Goal: Task Accomplishment & Management: Manage account settings

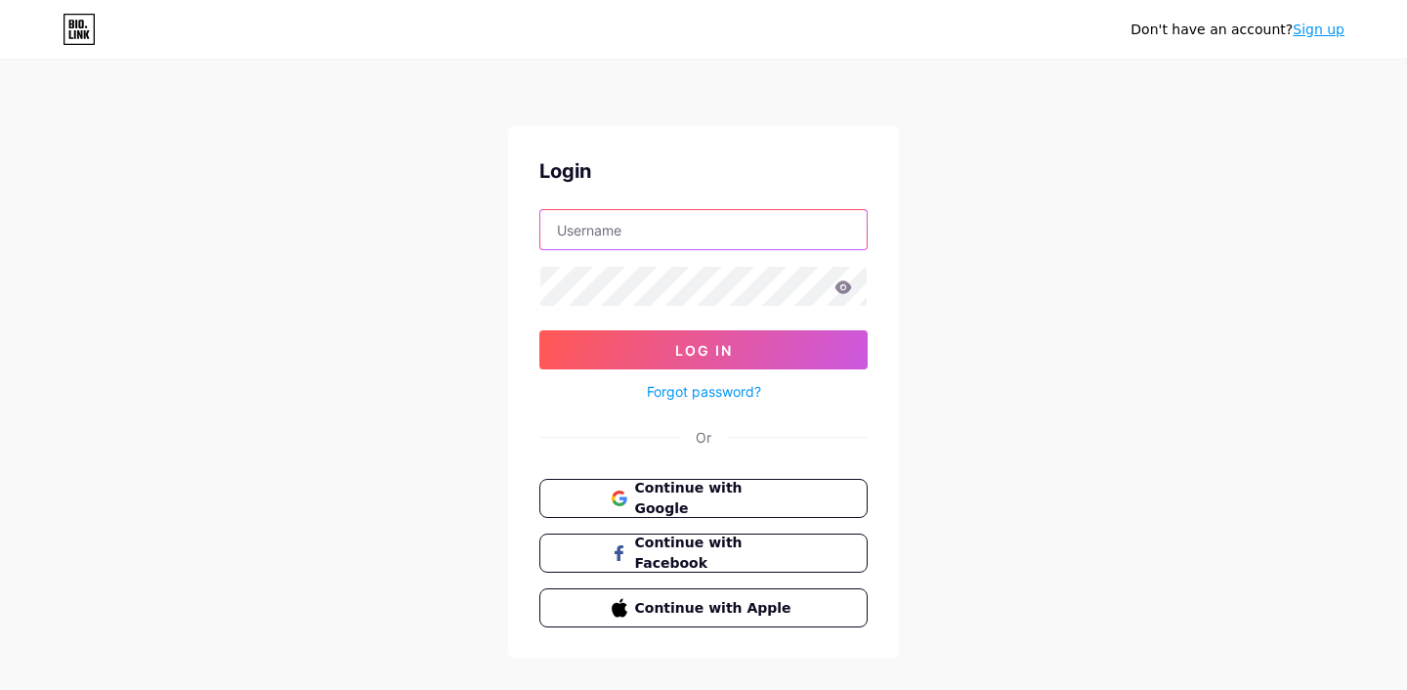
click at [685, 227] on input "text" at bounding box center [703, 229] width 326 height 39
click at [442, 307] on div "Don't have an account? Sign up Login Log In Forgot password? Or Continue with G…" at bounding box center [703, 360] width 1407 height 721
click at [681, 496] on span "Continue with Google" at bounding box center [714, 499] width 163 height 42
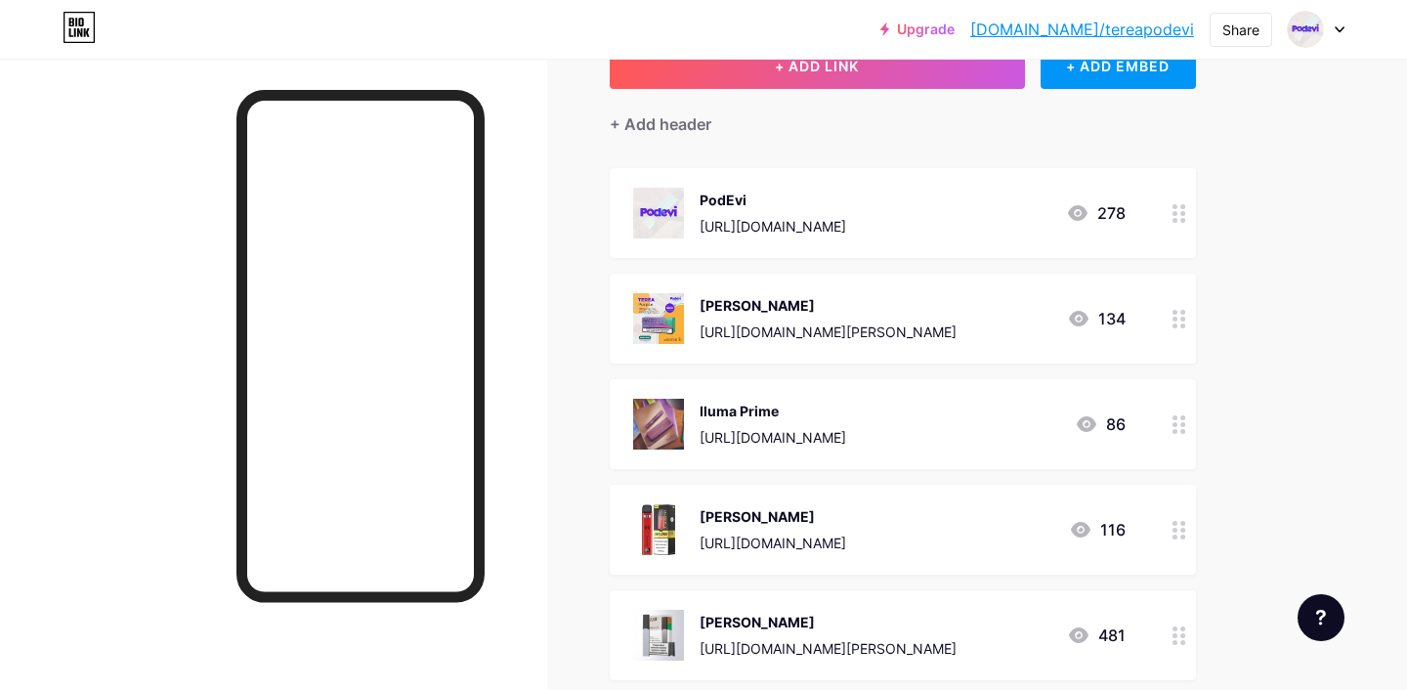
scroll to position [142, 0]
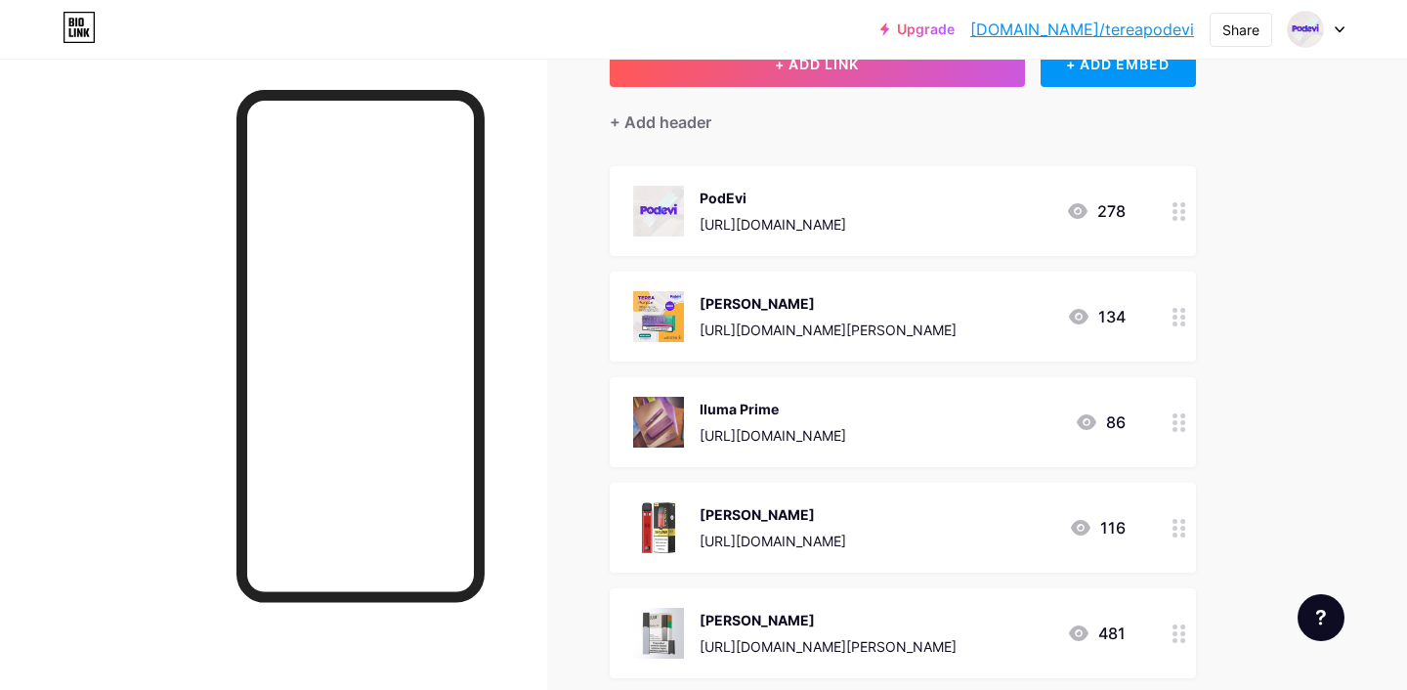
click at [897, 334] on div "Terea https://podevi.tr/iqos-terea 134" at bounding box center [879, 316] width 492 height 51
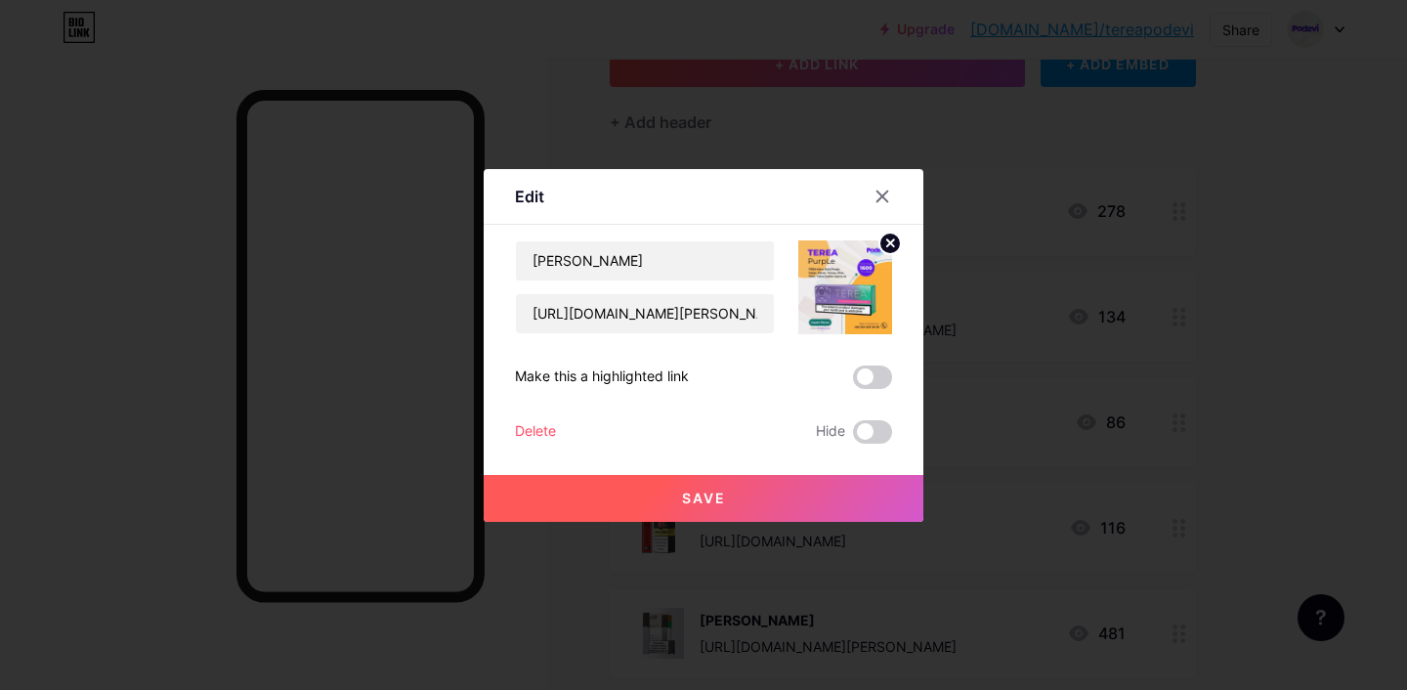
click at [684, 498] on span "Save" at bounding box center [704, 498] width 44 height 17
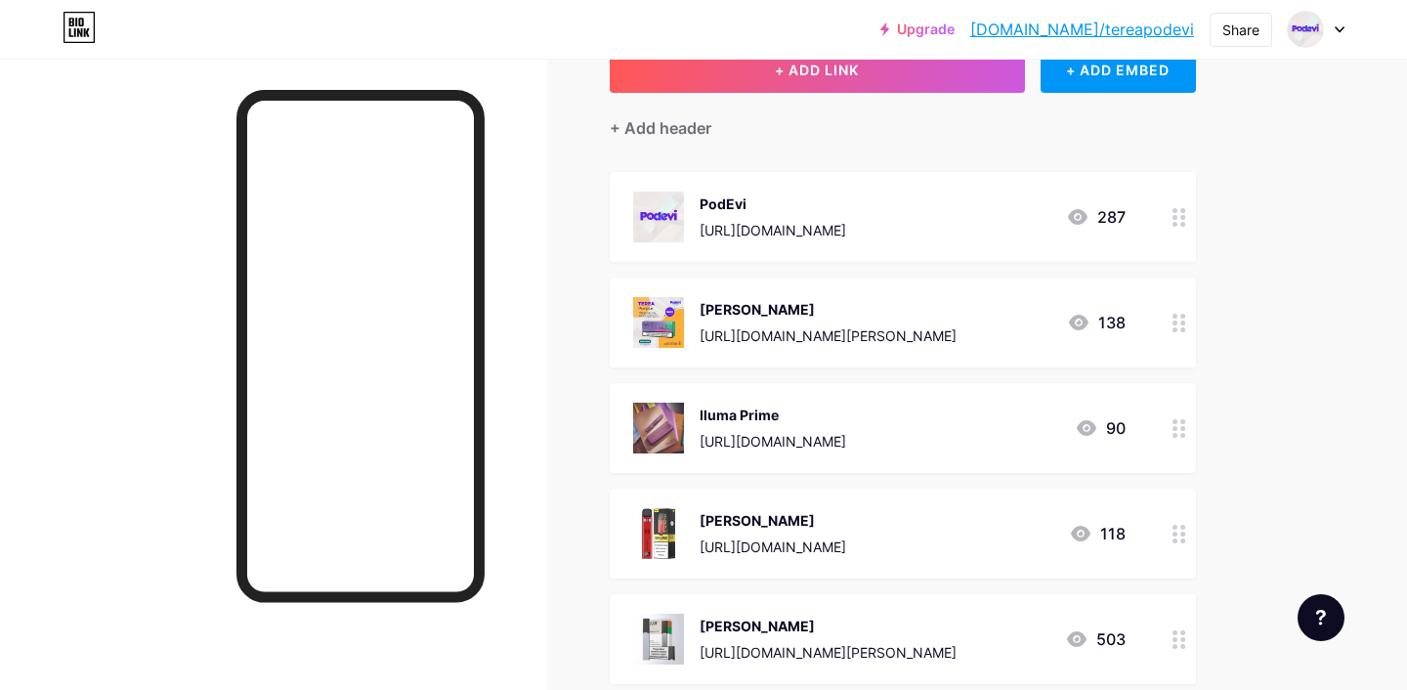
scroll to position [0, 0]
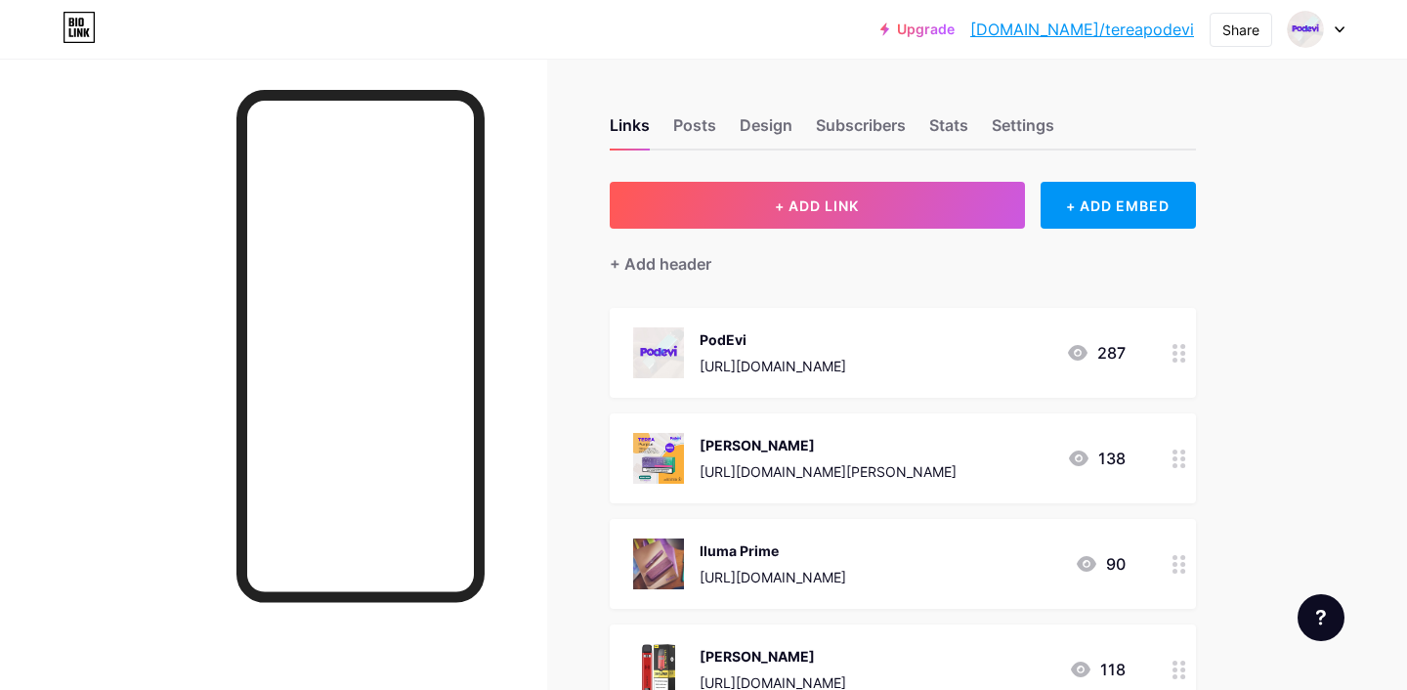
click at [1330, 31] on div at bounding box center [1316, 29] width 57 height 35
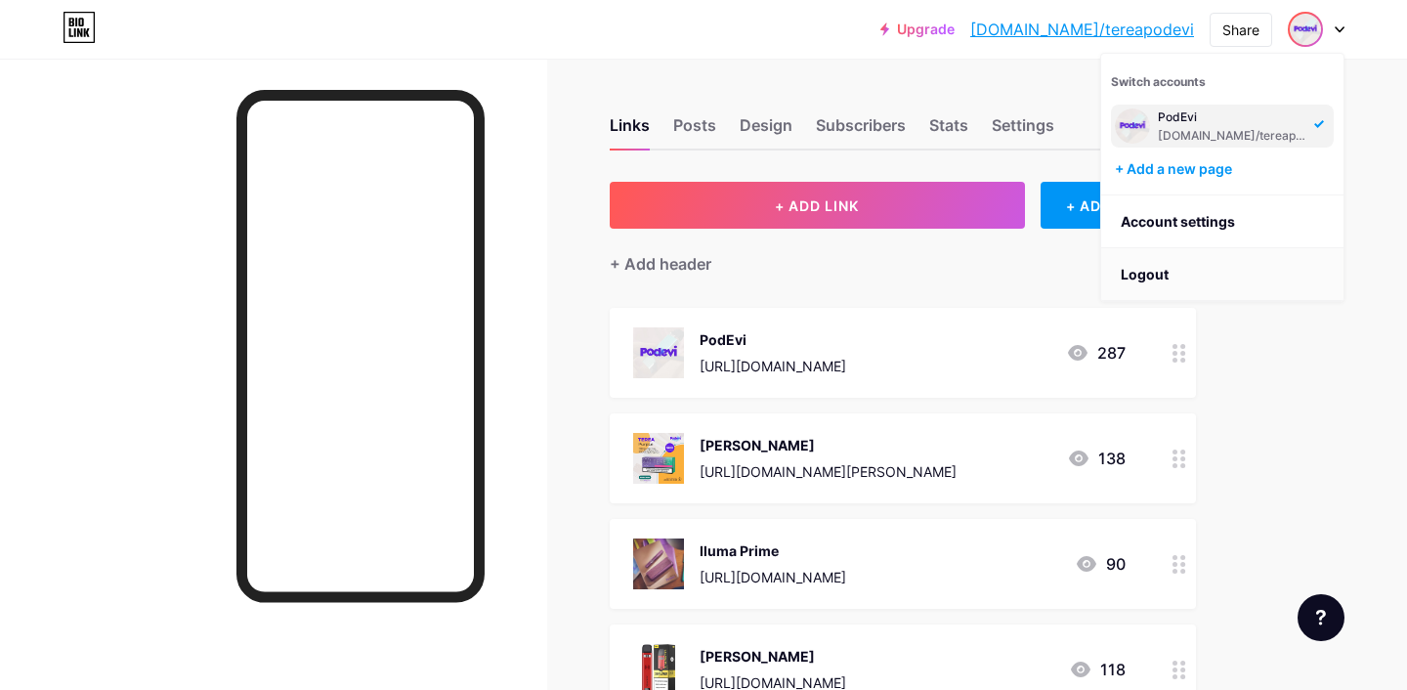
click at [1163, 275] on li "Logout" at bounding box center [1222, 274] width 242 height 53
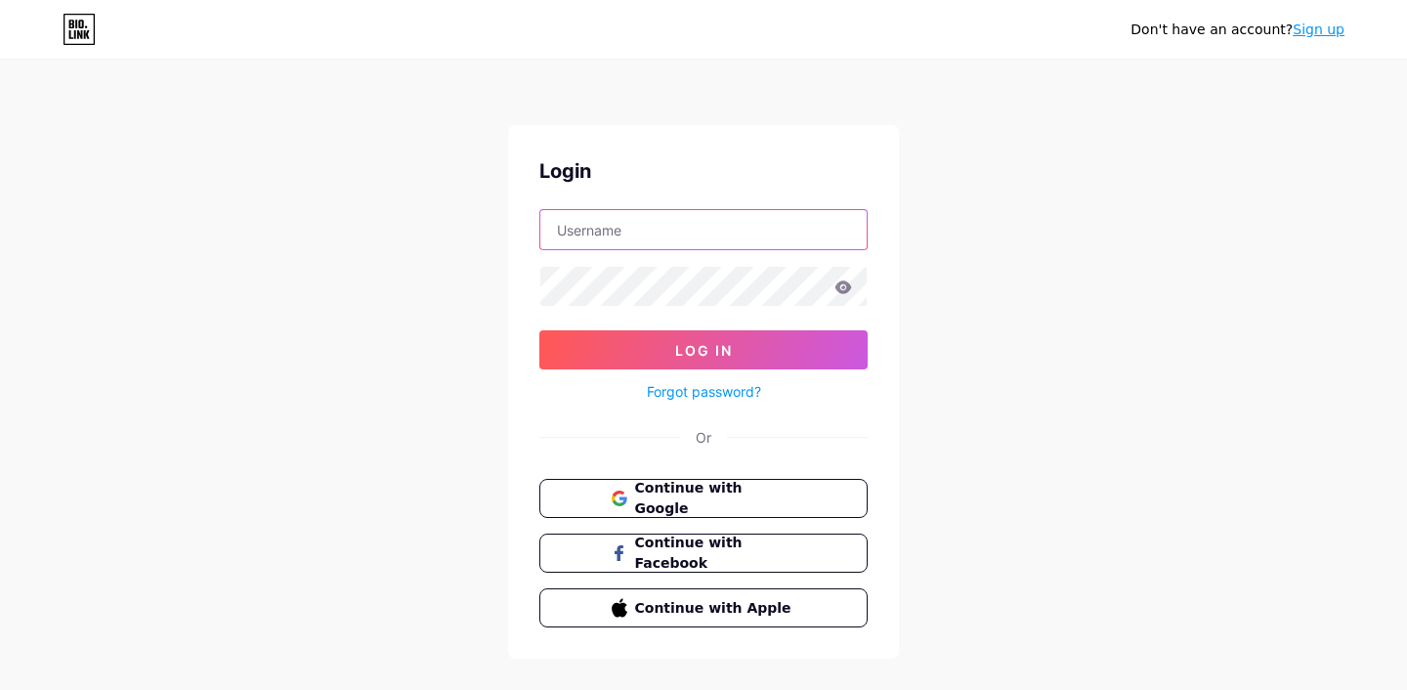
click at [700, 232] on input "text" at bounding box center [703, 229] width 326 height 39
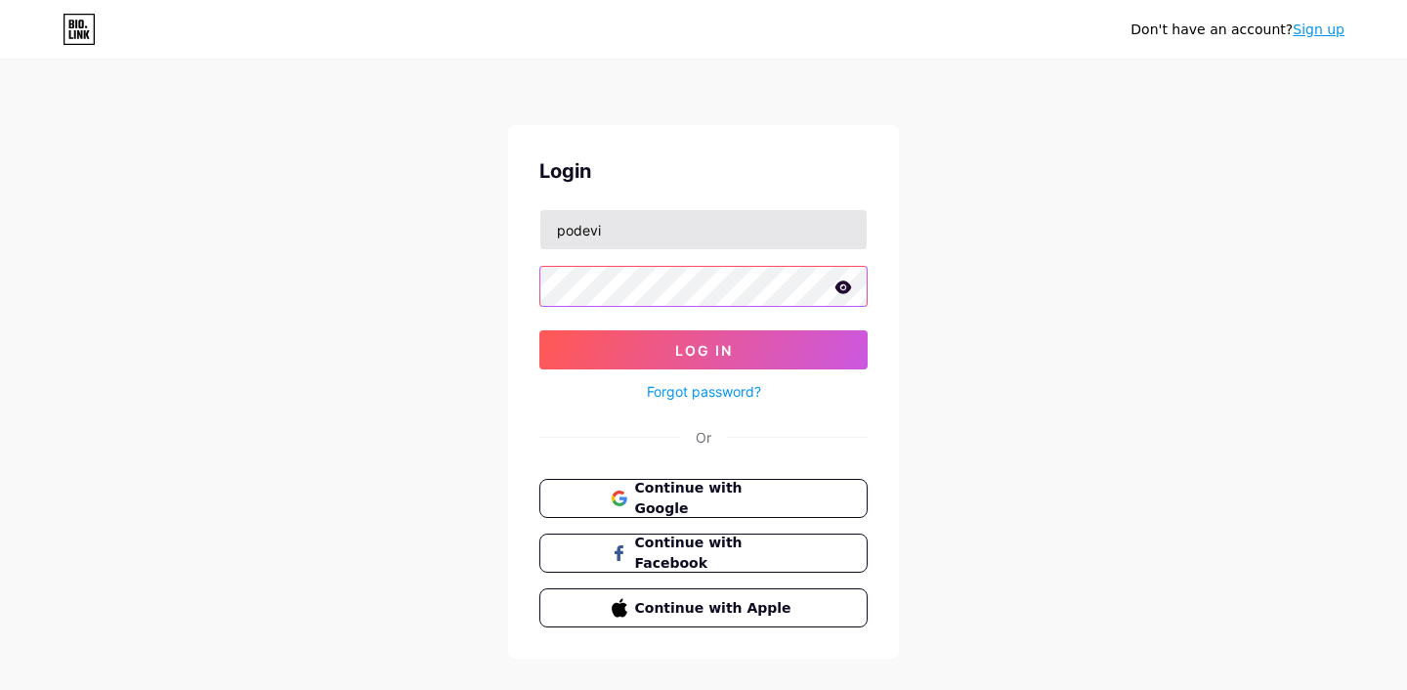
click at [539, 330] on button "Log In" at bounding box center [703, 349] width 328 height 39
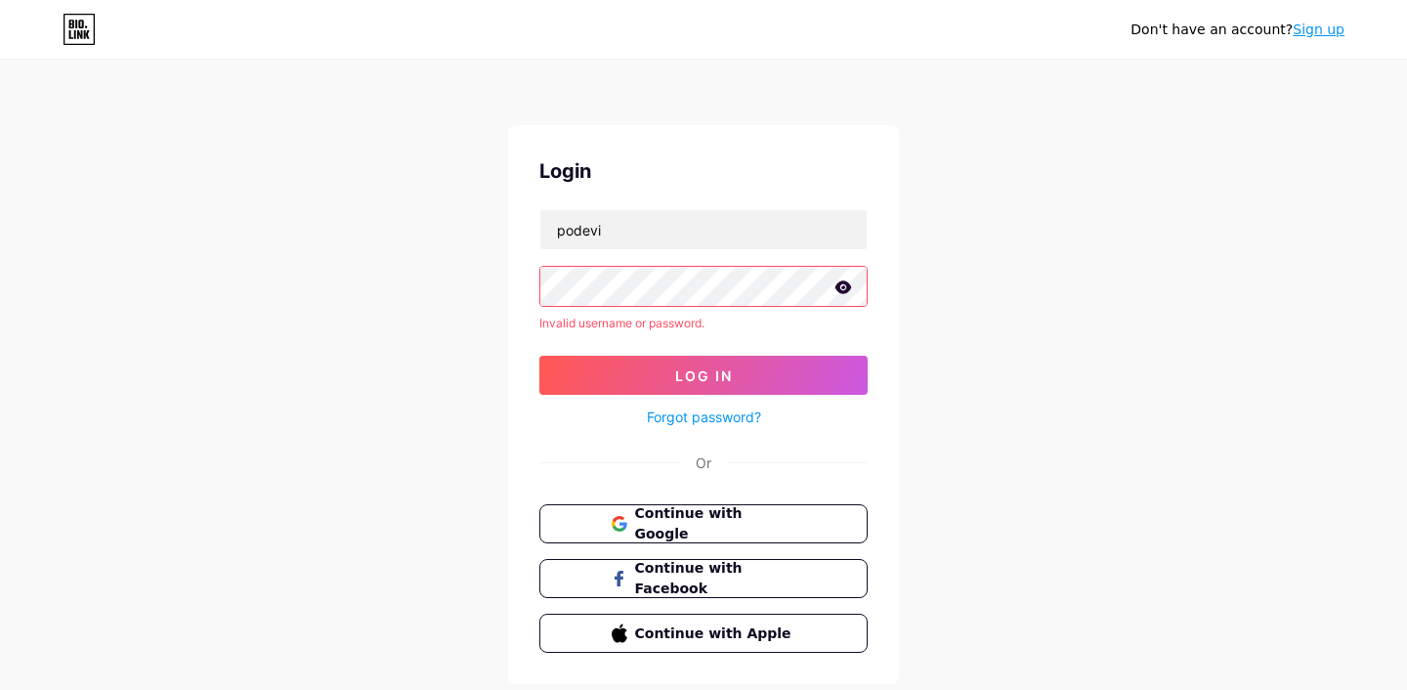
click at [839, 290] on icon at bounding box center [843, 286] width 17 height 13
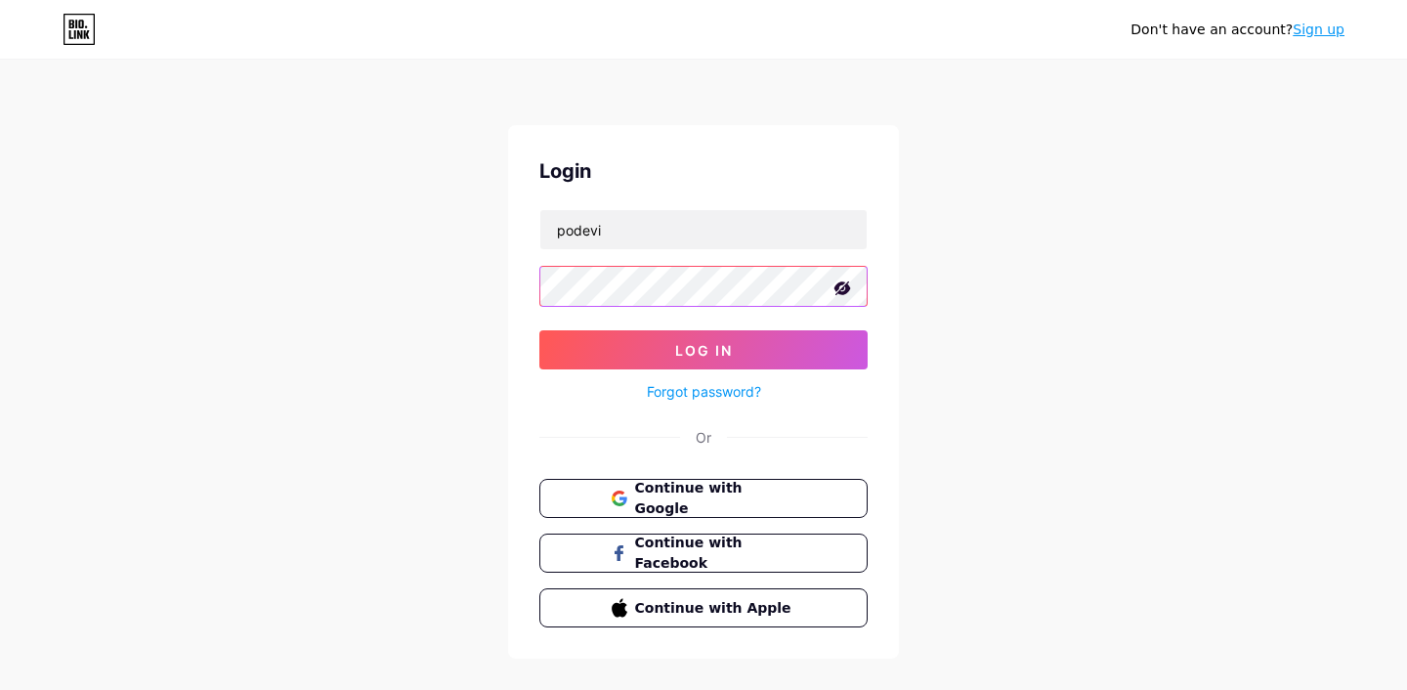
click at [539, 330] on button "Log In" at bounding box center [703, 349] width 328 height 39
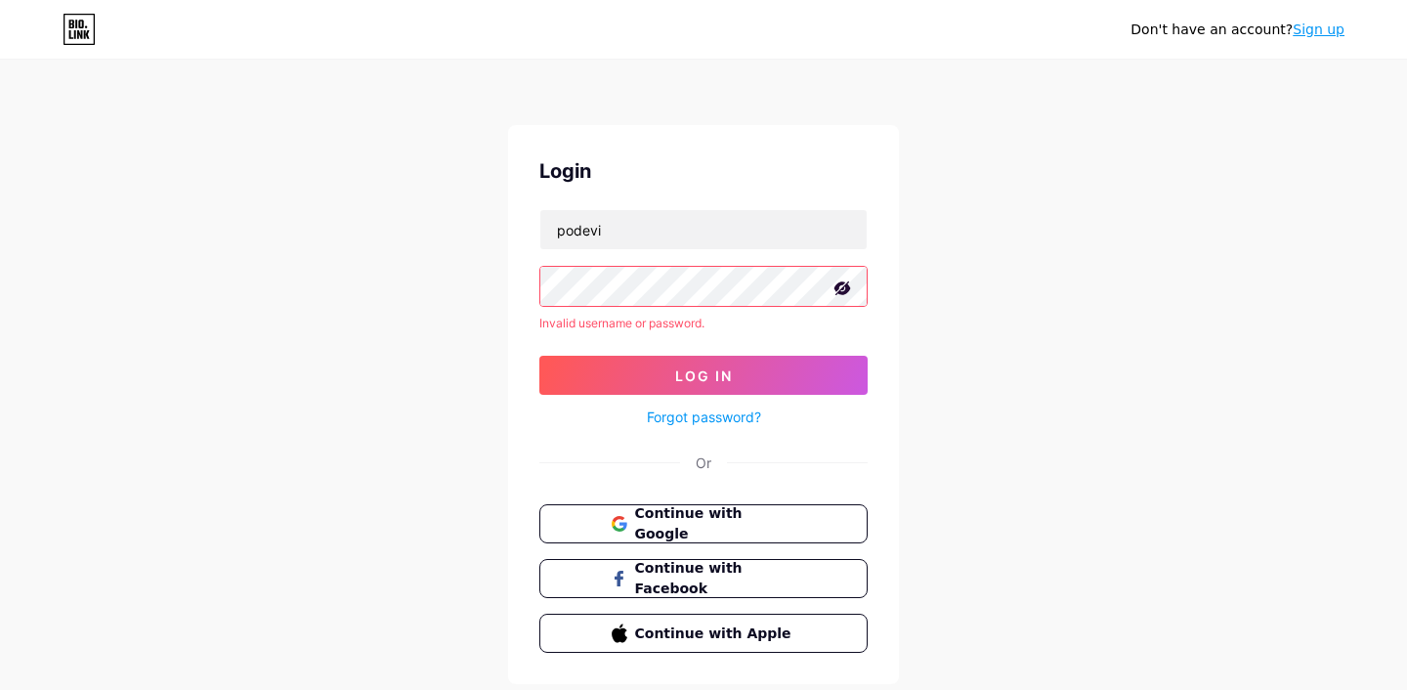
click at [539, 356] on button "Log In" at bounding box center [703, 375] width 328 height 39
click at [676, 225] on input "podevi" at bounding box center [703, 229] width 326 height 39
click at [636, 222] on input "[EMAIL_ADDRESS][DOMAIN_NAME]" at bounding box center [703, 229] width 326 height 39
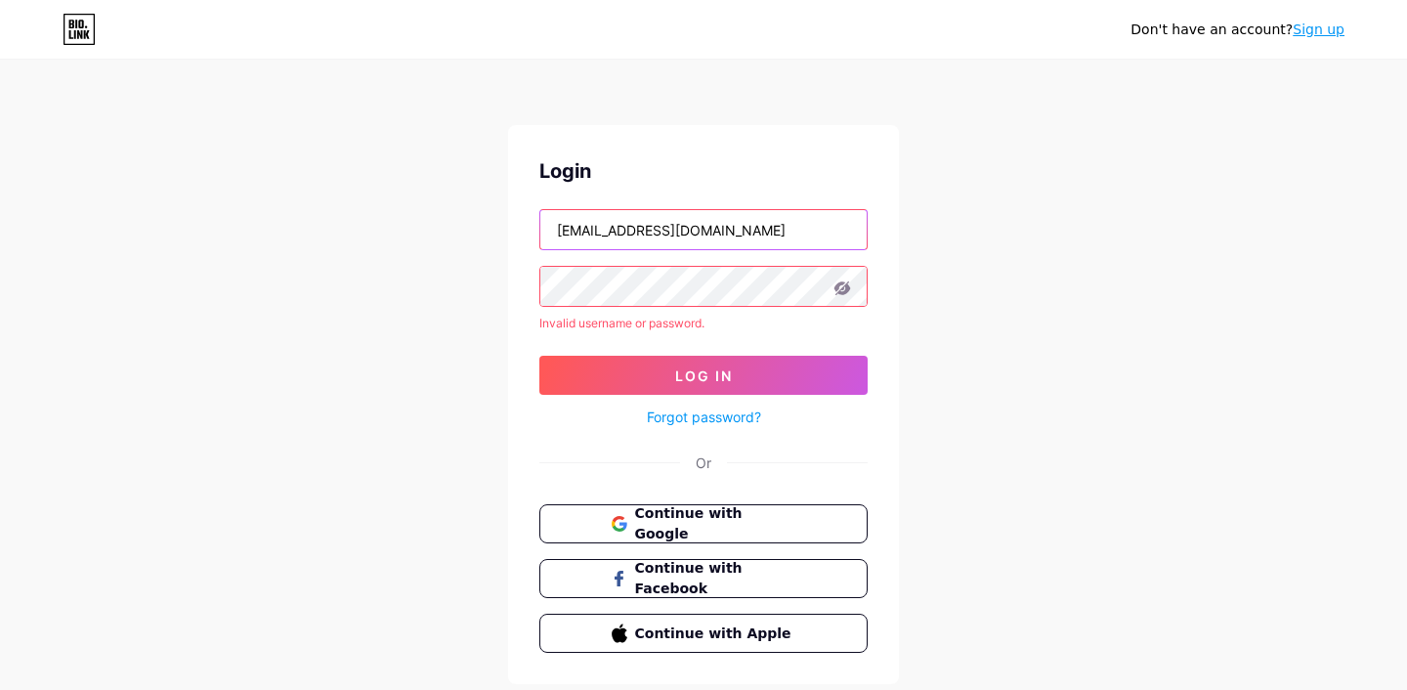
click at [636, 222] on input "[EMAIL_ADDRESS][DOMAIN_NAME]" at bounding box center [703, 229] width 326 height 39
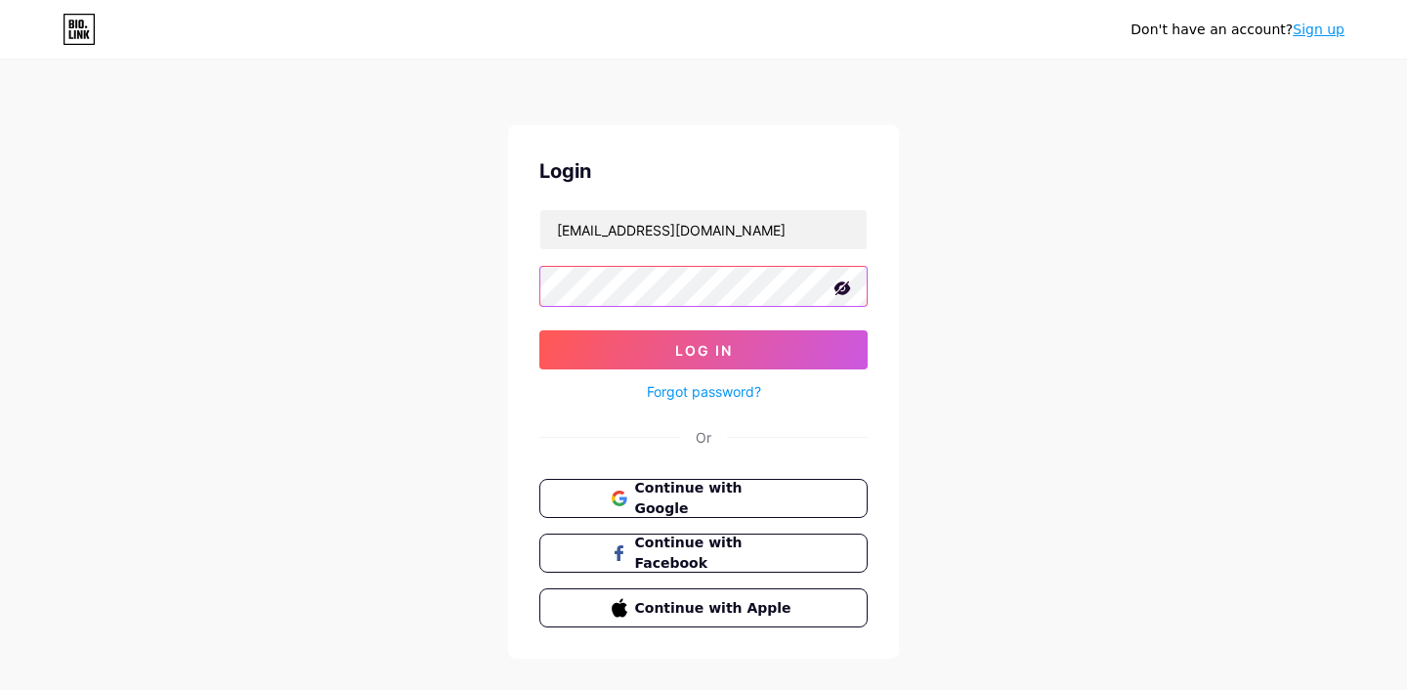
click at [539, 330] on button "Log In" at bounding box center [703, 349] width 328 height 39
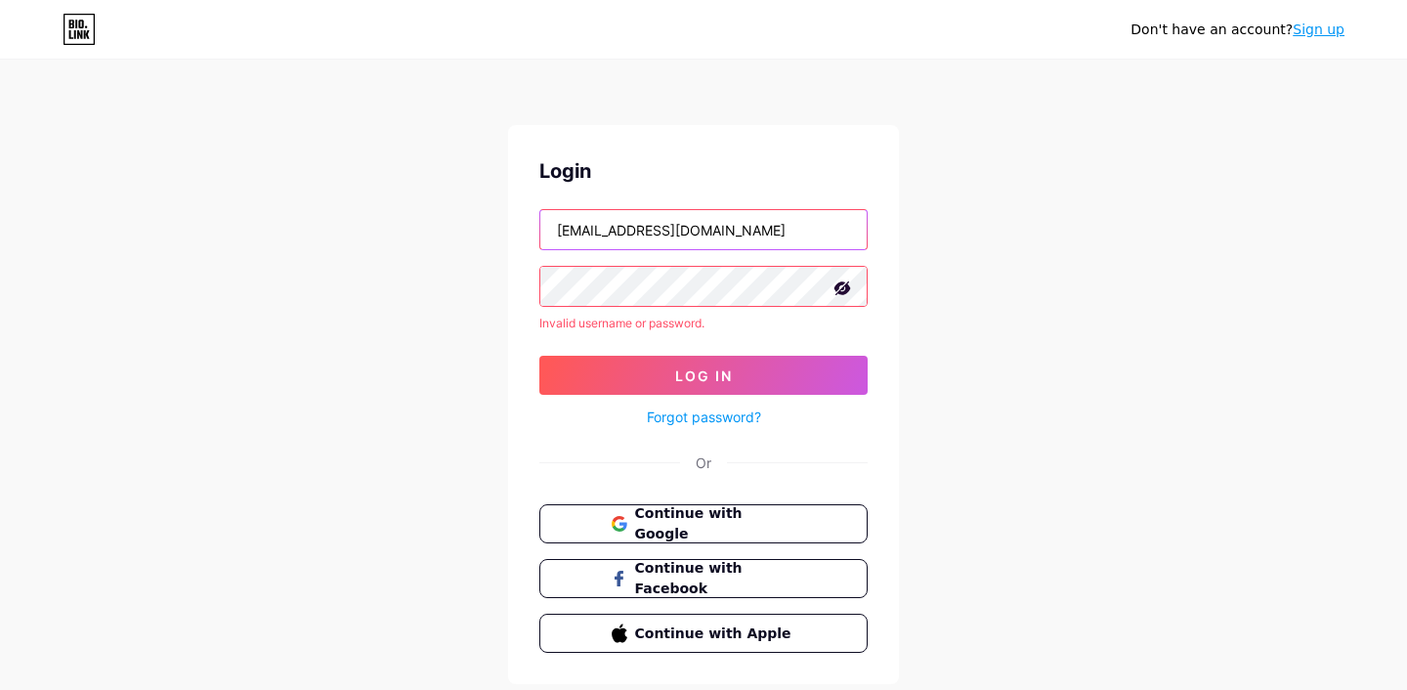
click at [607, 243] on input "[EMAIL_ADDRESS][DOMAIN_NAME]" at bounding box center [703, 229] width 326 height 39
type input "podevi"
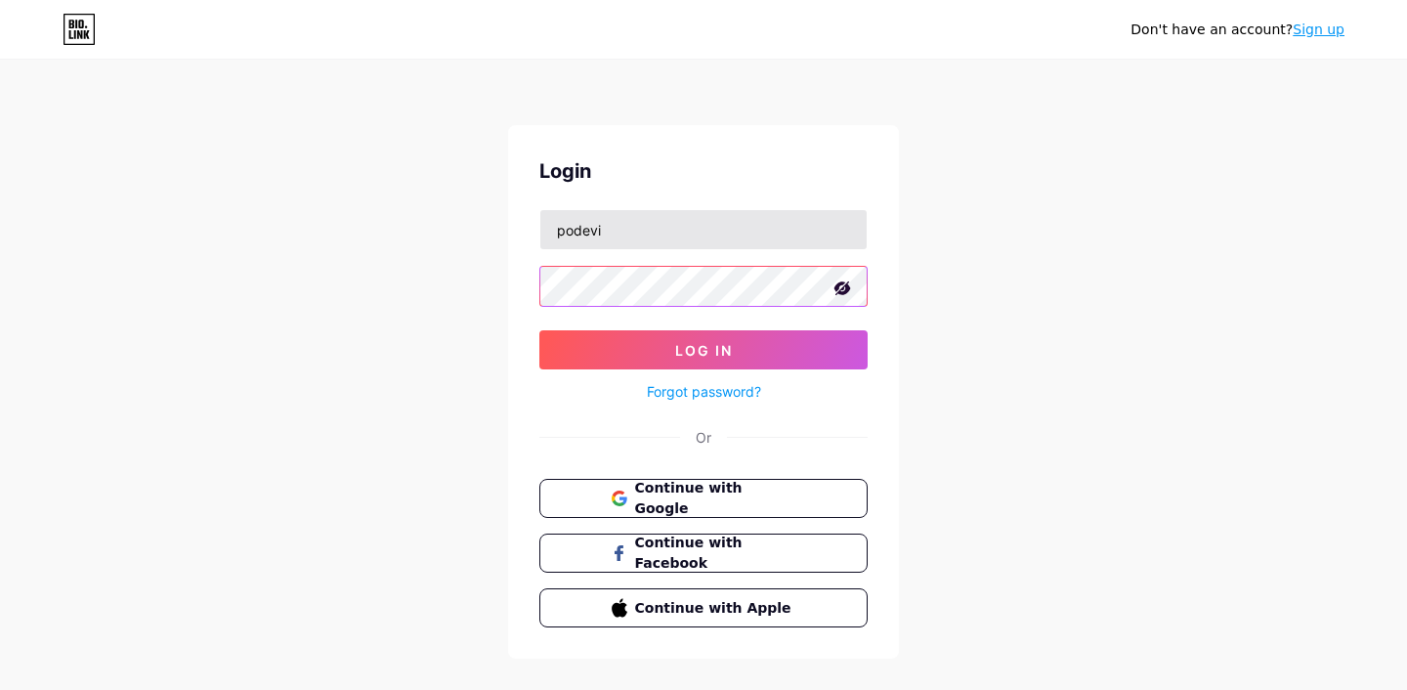
click at [539, 330] on button "Log In" at bounding box center [703, 349] width 328 height 39
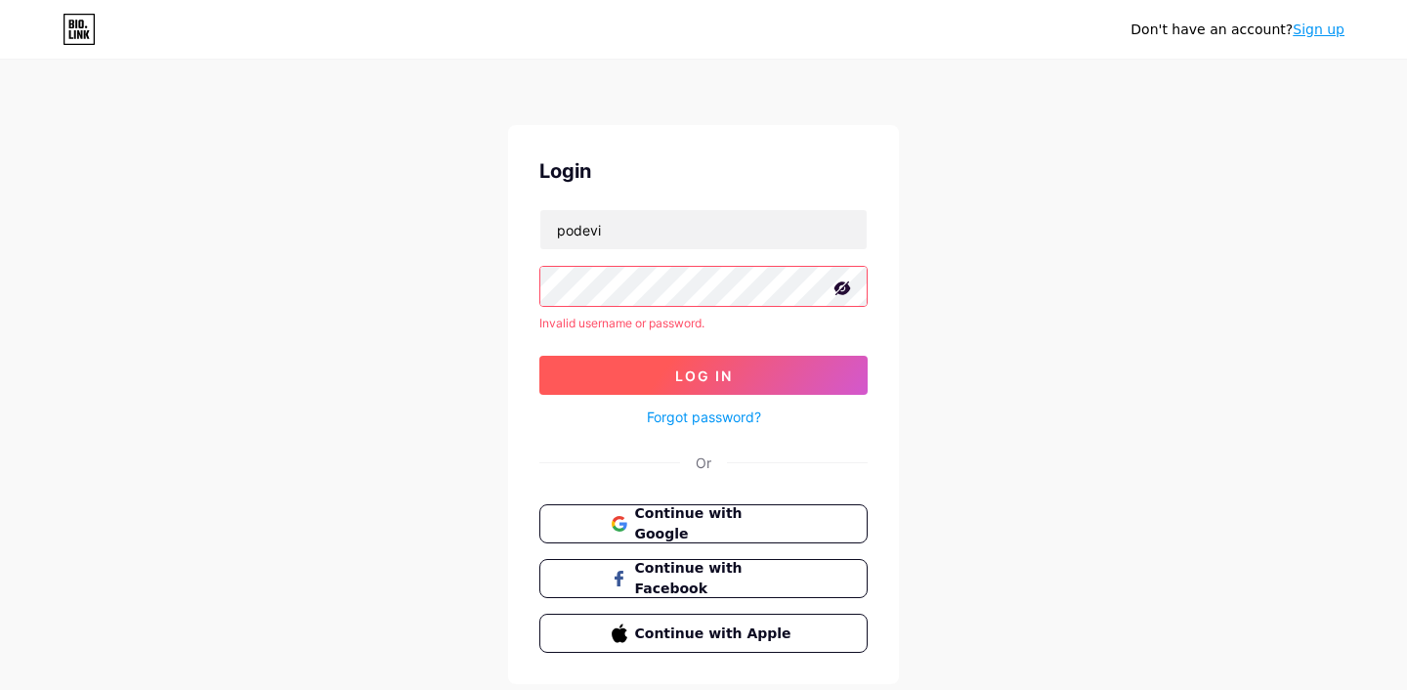
click at [625, 379] on button "Log In" at bounding box center [703, 375] width 328 height 39
click at [663, 418] on link "Forgot password?" at bounding box center [704, 416] width 114 height 21
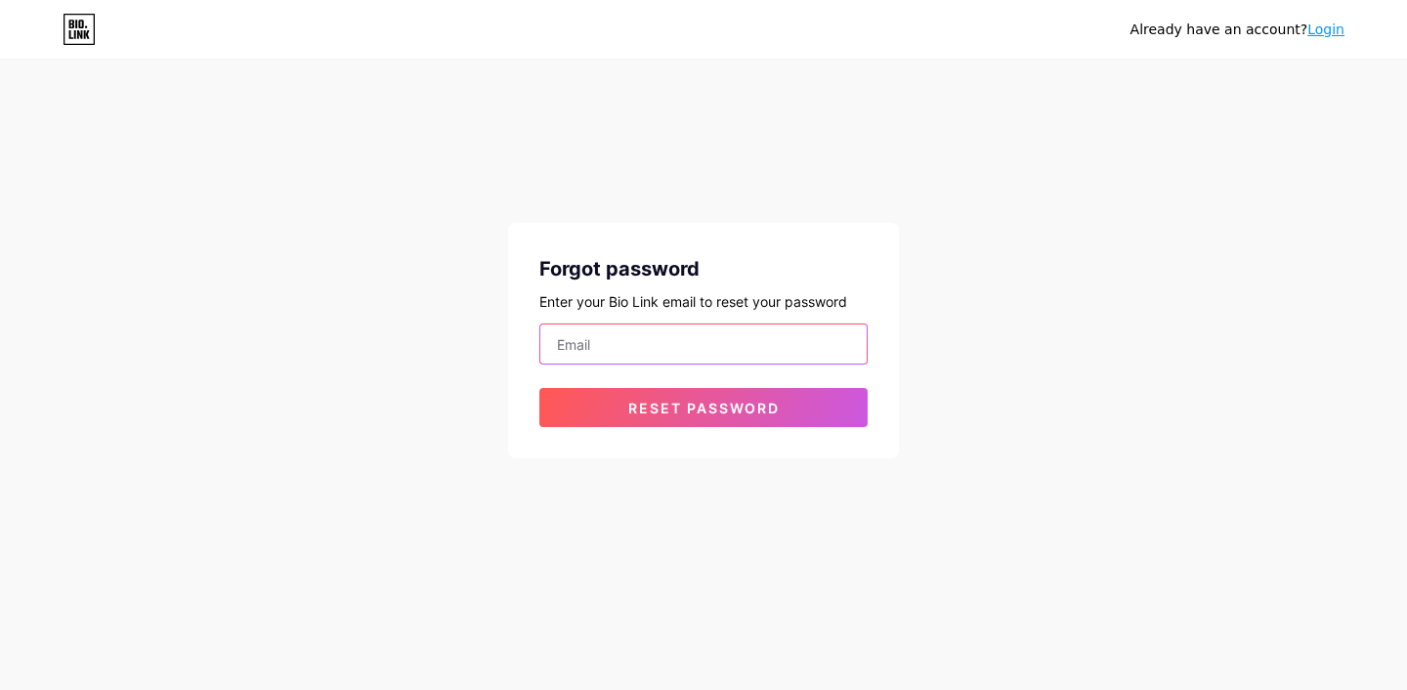
click at [648, 350] on input "email" at bounding box center [703, 343] width 326 height 39
type input "n"
click at [626, 343] on input "[EMAIL_ADDRESS][DOMAIN_NAME]" at bounding box center [703, 343] width 326 height 39
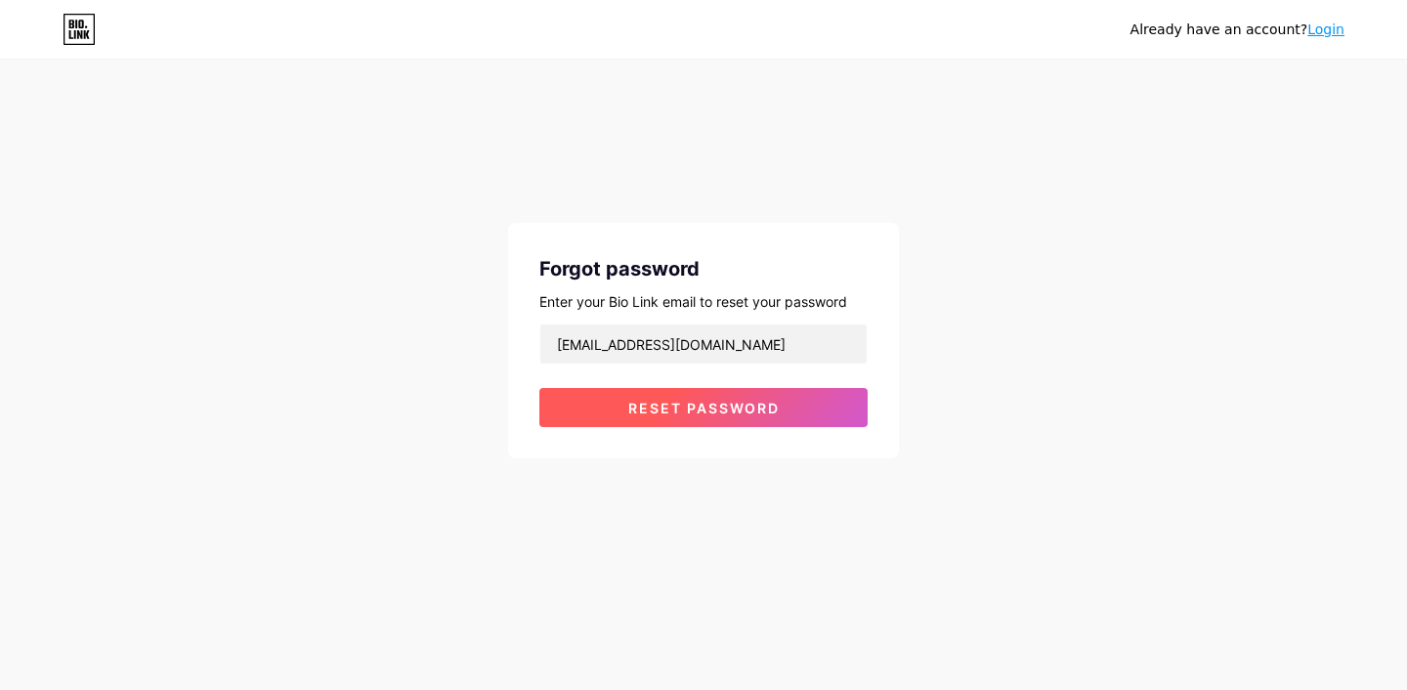
click at [639, 426] on button "Reset password" at bounding box center [703, 407] width 328 height 39
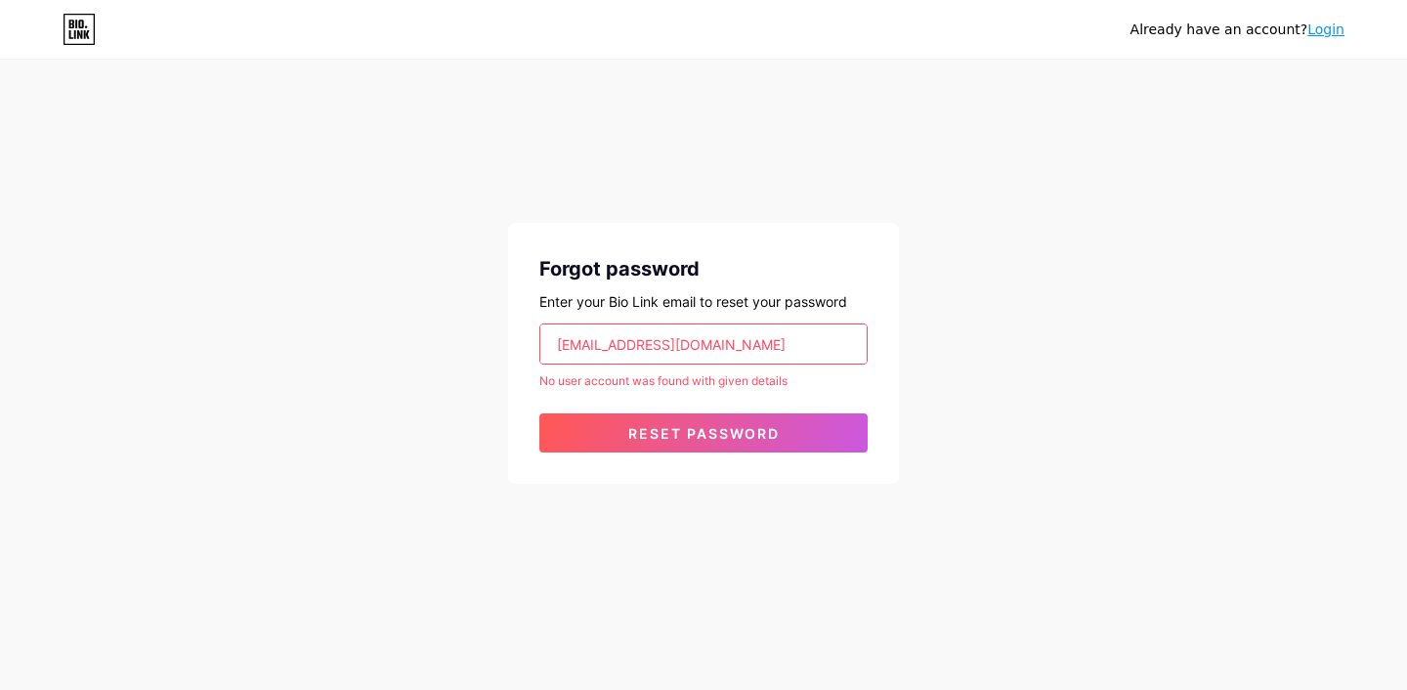
click at [689, 328] on input "[EMAIL_ADDRESS][DOMAIN_NAME]" at bounding box center [703, 343] width 326 height 39
click at [693, 344] on input "[EMAIL_ADDRESS][DOMAIN_NAME]" at bounding box center [703, 343] width 326 height 39
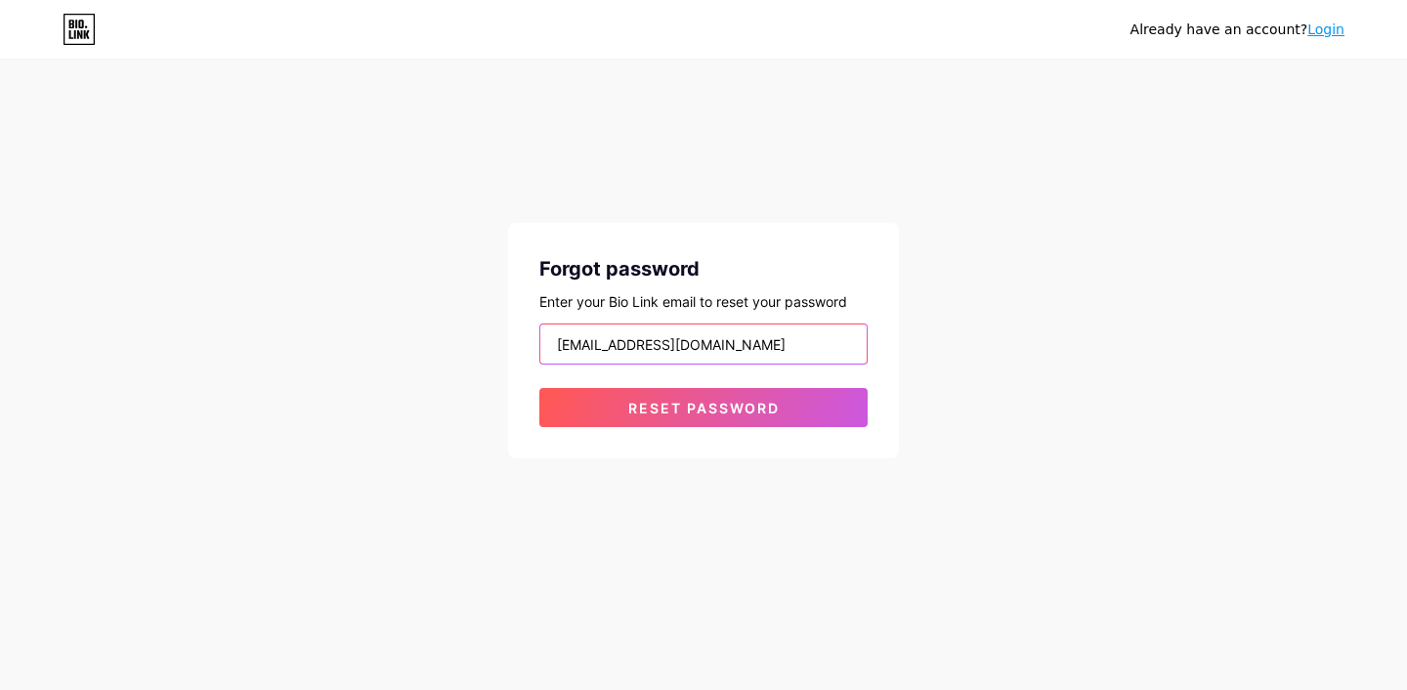
type input "[EMAIL_ADDRESS][DOMAIN_NAME]"
click at [539, 388] on button "Reset password" at bounding box center [703, 407] width 328 height 39
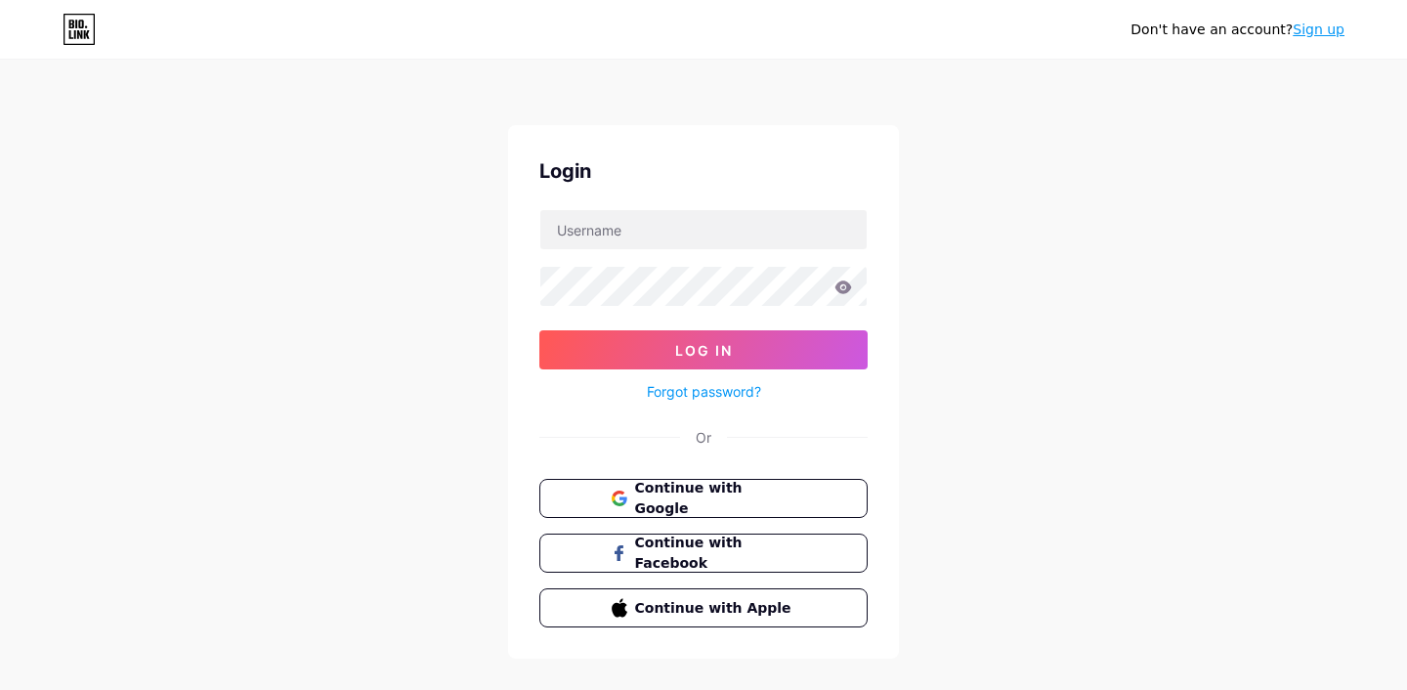
click at [690, 201] on div "Login Log In Forgot password? Or Continue with Google Continue with Facebook Co…" at bounding box center [703, 391] width 391 height 533
click at [689, 221] on input "text" at bounding box center [703, 229] width 326 height 39
type input "podevi"
click at [539, 330] on button "Log In" at bounding box center [703, 349] width 328 height 39
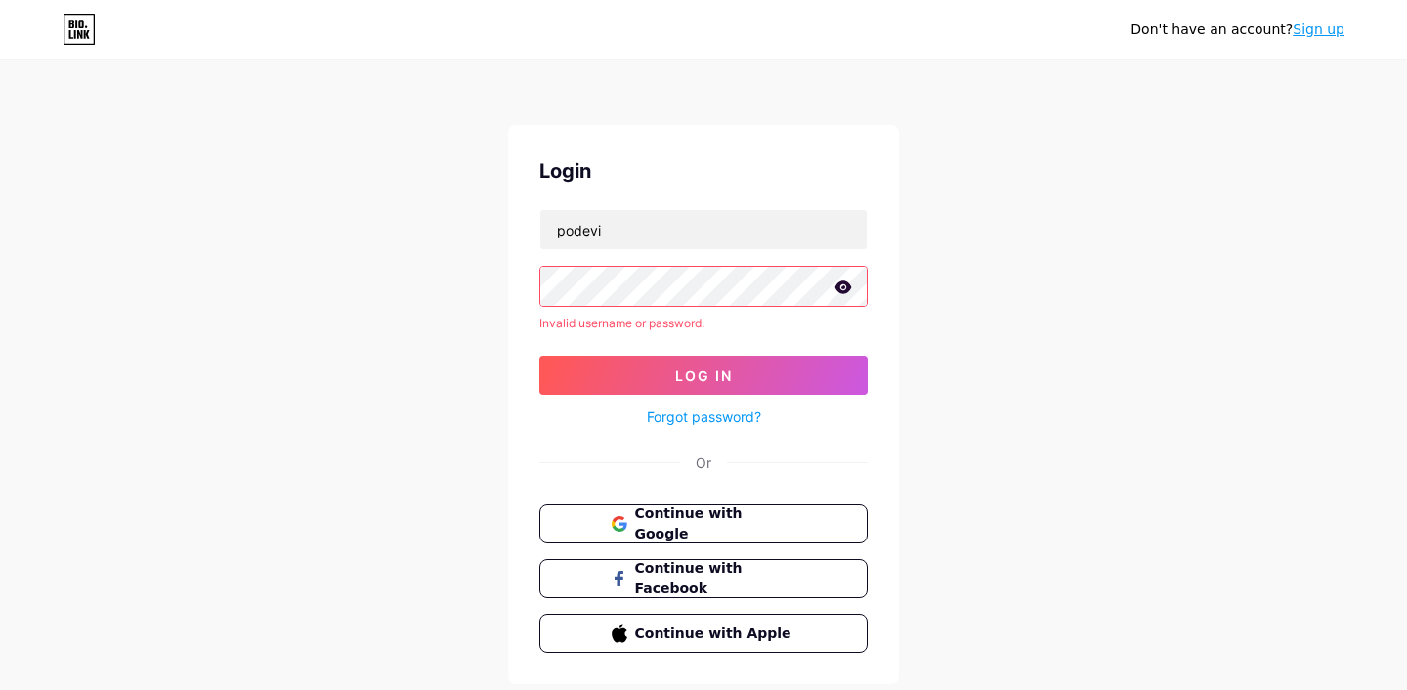
click at [849, 286] on icon at bounding box center [843, 286] width 17 height 13
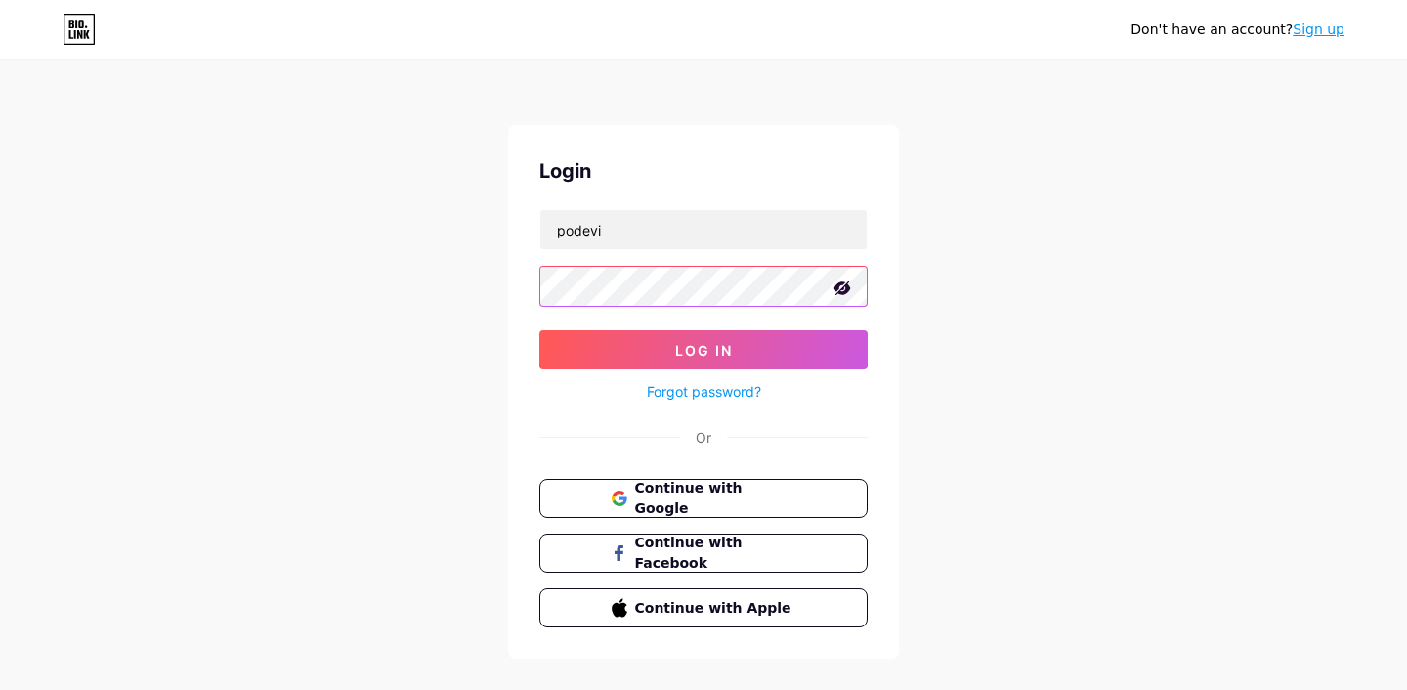
click at [539, 330] on button "Log In" at bounding box center [703, 349] width 328 height 39
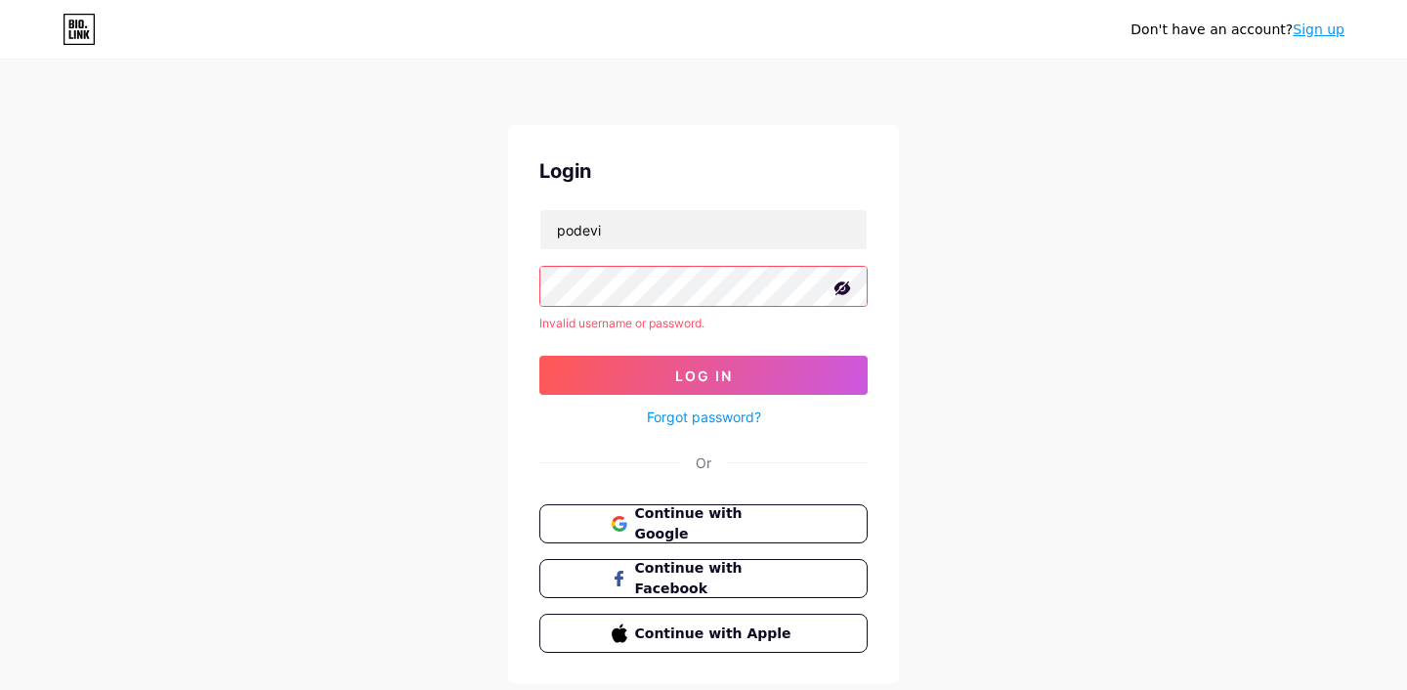
scroll to position [55, 0]
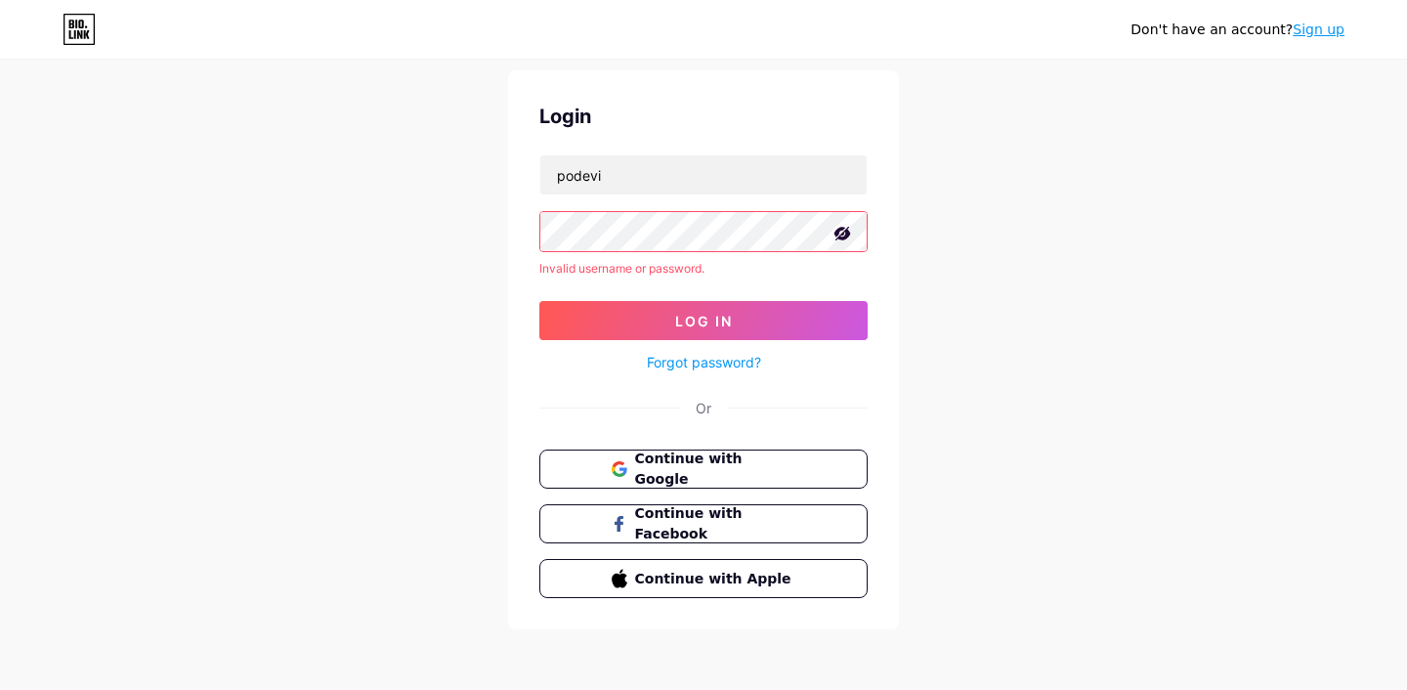
click at [664, 359] on link "Forgot password?" at bounding box center [704, 362] width 114 height 21
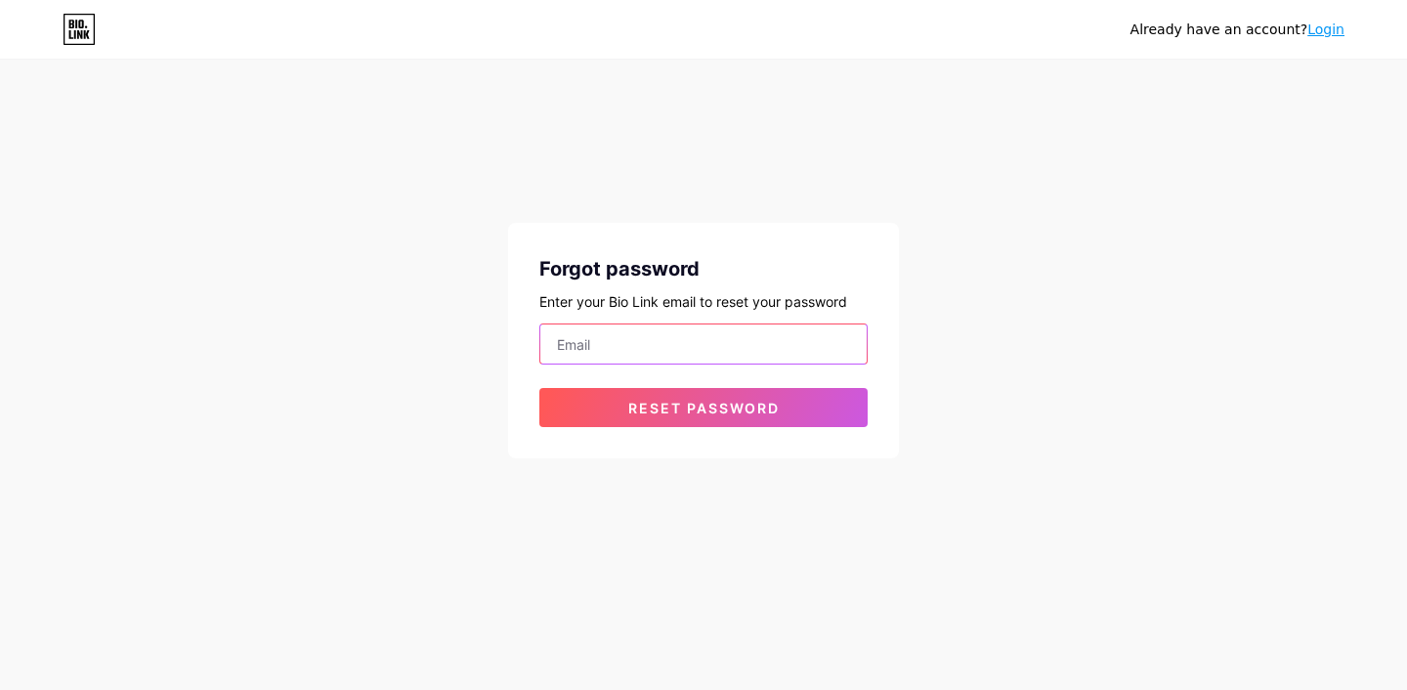
click at [626, 332] on input "email" at bounding box center [703, 343] width 326 height 39
click at [632, 335] on input "[EMAIL_ADDRESS][DOMAIN_NAME]" at bounding box center [703, 343] width 326 height 39
click at [621, 343] on input "[EMAIL_ADDRESS][DOMAIN_NAME]" at bounding box center [703, 343] width 326 height 39
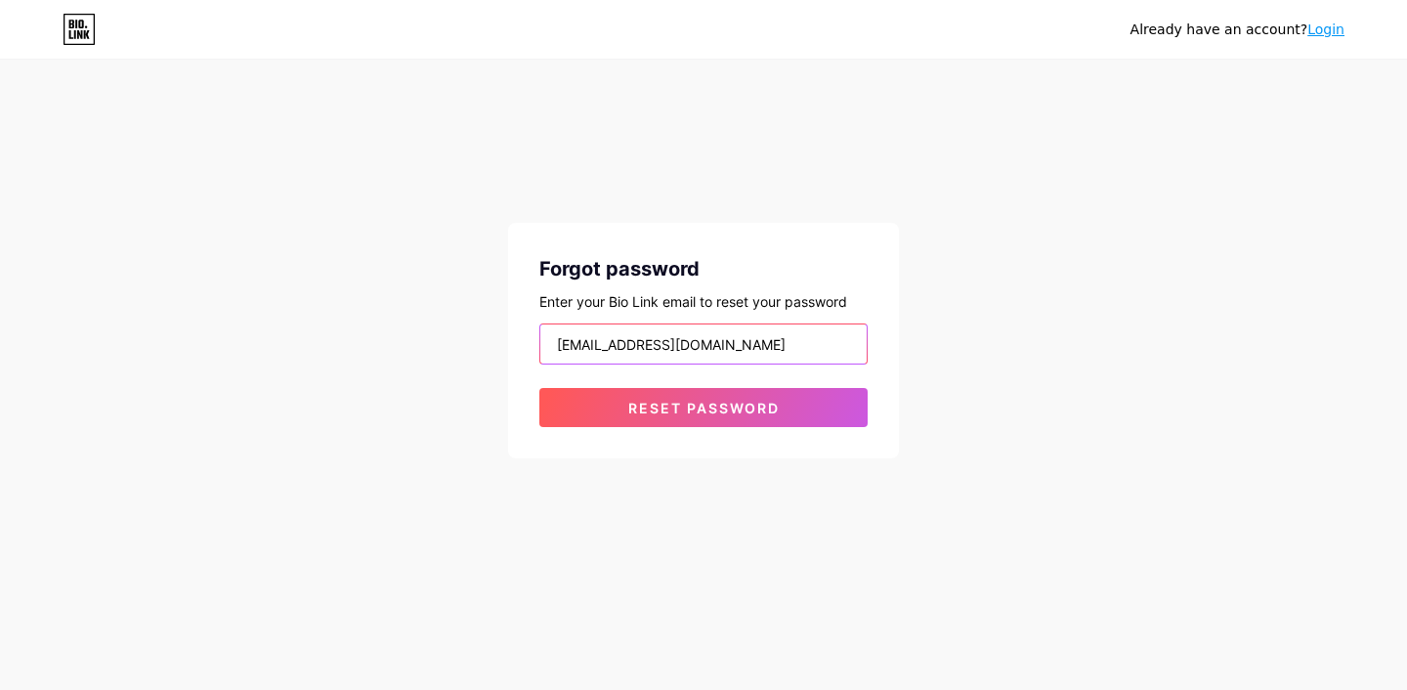
click at [687, 356] on input "[EMAIL_ADDRESS][DOMAIN_NAME]" at bounding box center [703, 343] width 326 height 39
click at [539, 388] on button "Reset password" at bounding box center [703, 407] width 328 height 39
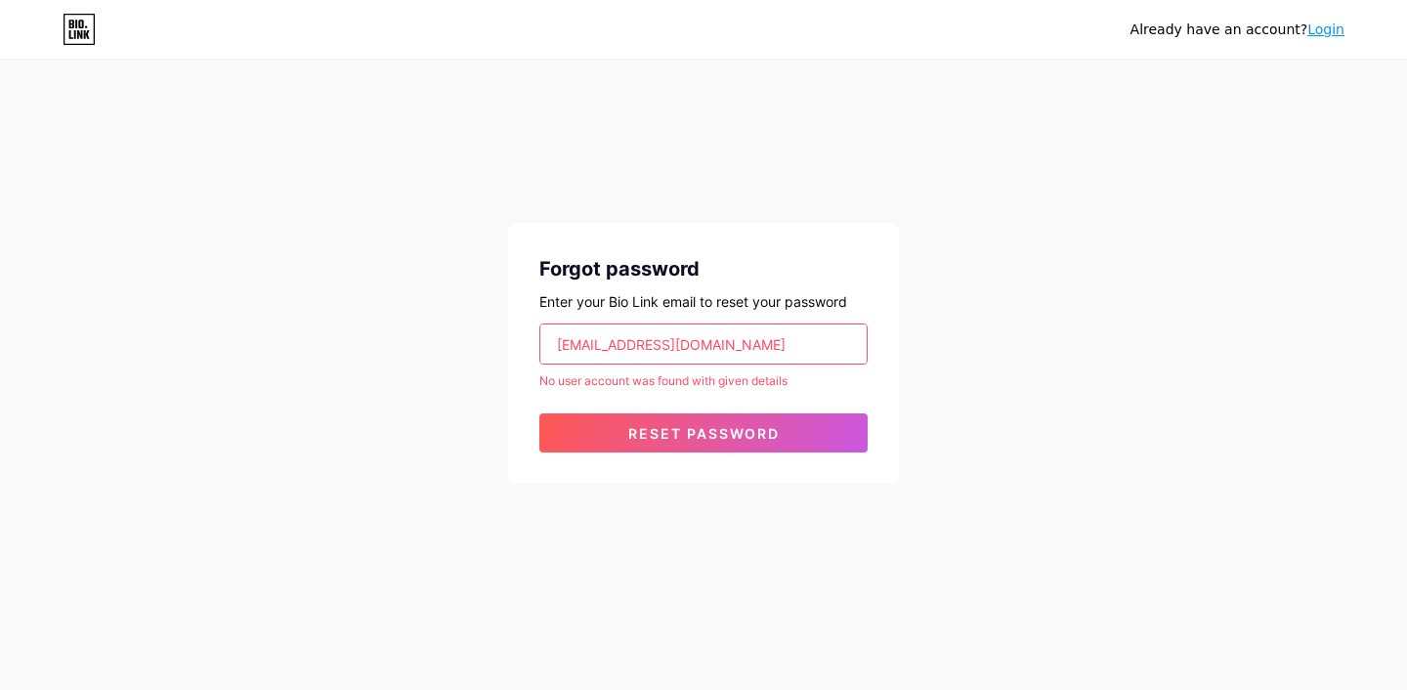
click at [564, 338] on input "[EMAIL_ADDRESS][DOMAIN_NAME]" at bounding box center [703, 343] width 326 height 39
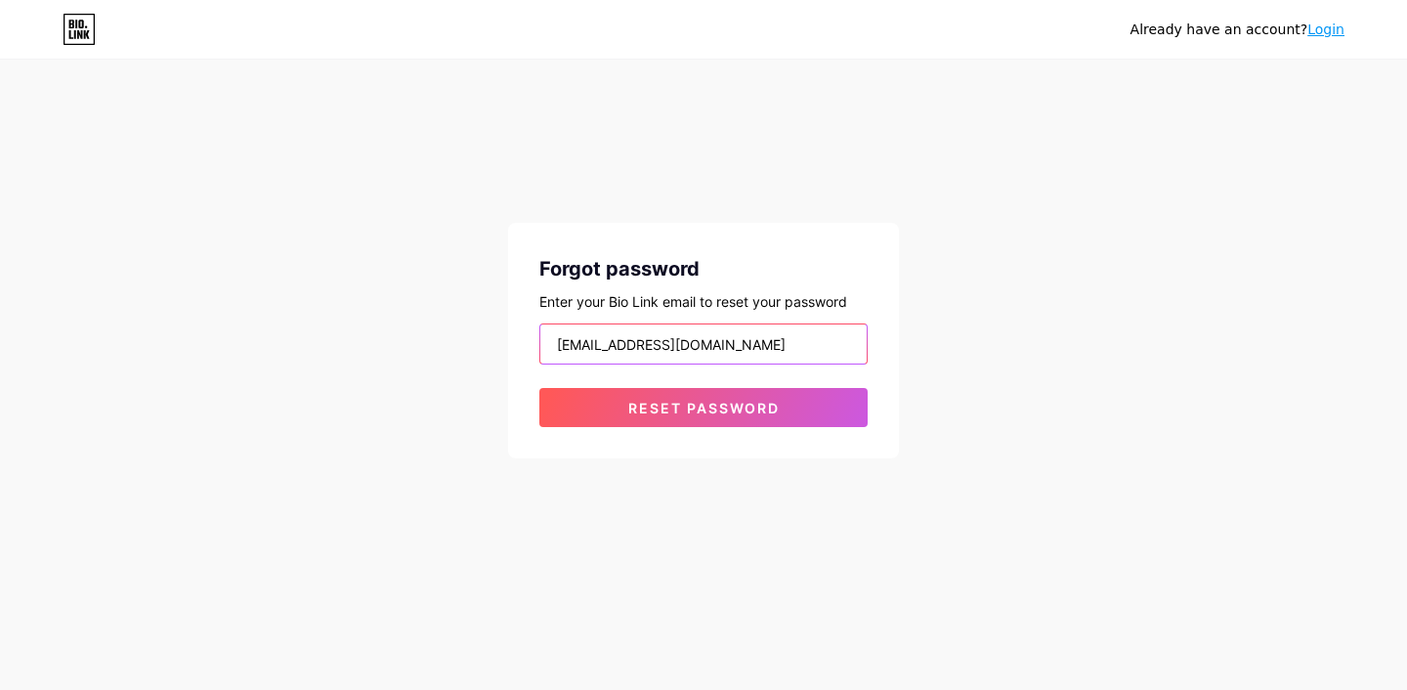
type input "[EMAIL_ADDRESS][DOMAIN_NAME]"
click at [539, 388] on button "Reset password" at bounding box center [703, 407] width 328 height 39
